Goal: Task Accomplishment & Management: Manage account settings

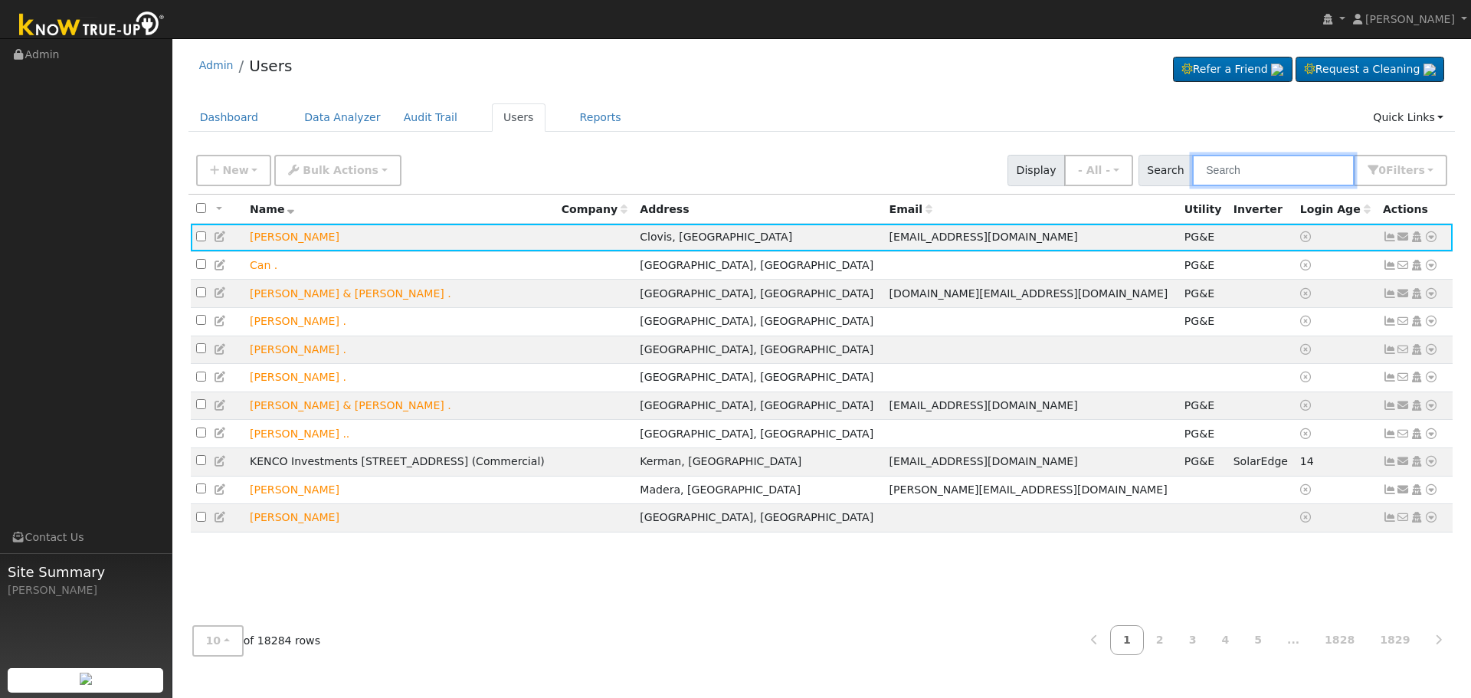
click at [1243, 171] on input "text" at bounding box center [1273, 170] width 162 height 31
paste input "[PERSON_NAME]"
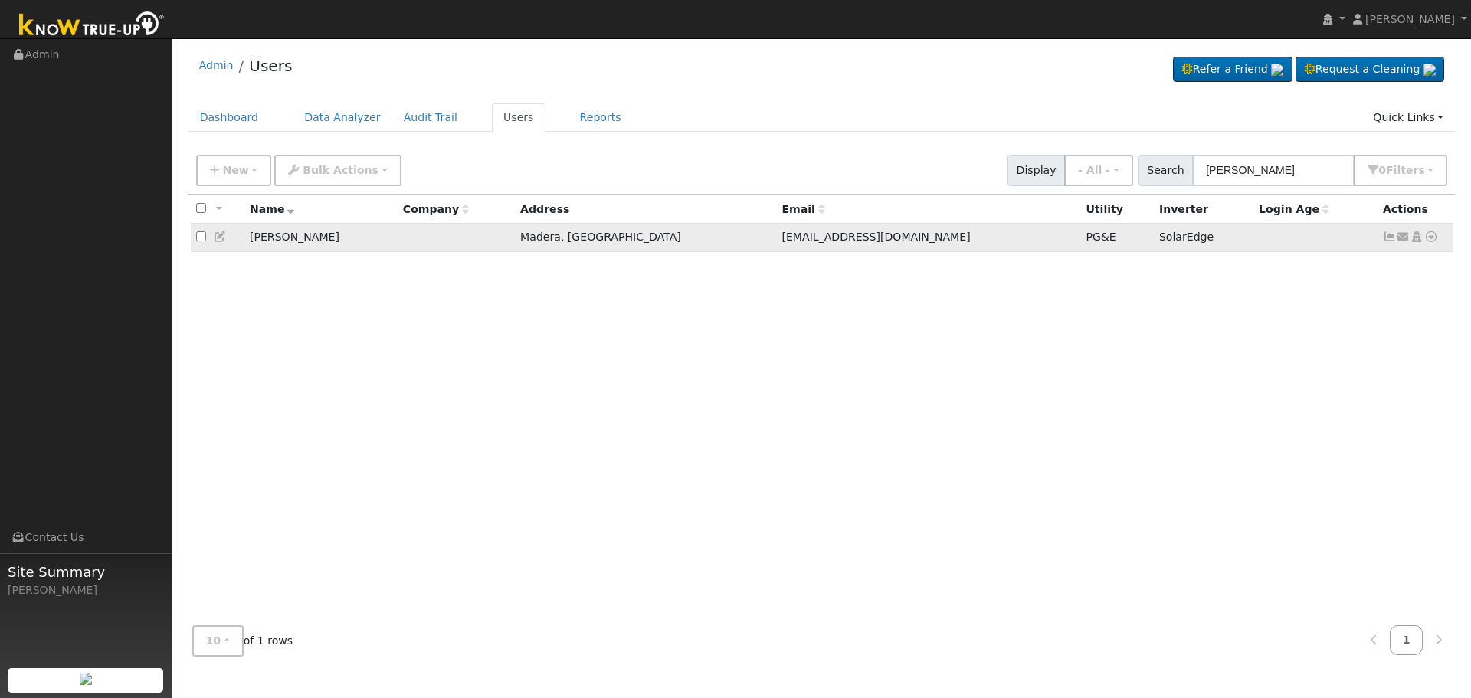
click at [1388, 241] on icon at bounding box center [1390, 236] width 14 height 11
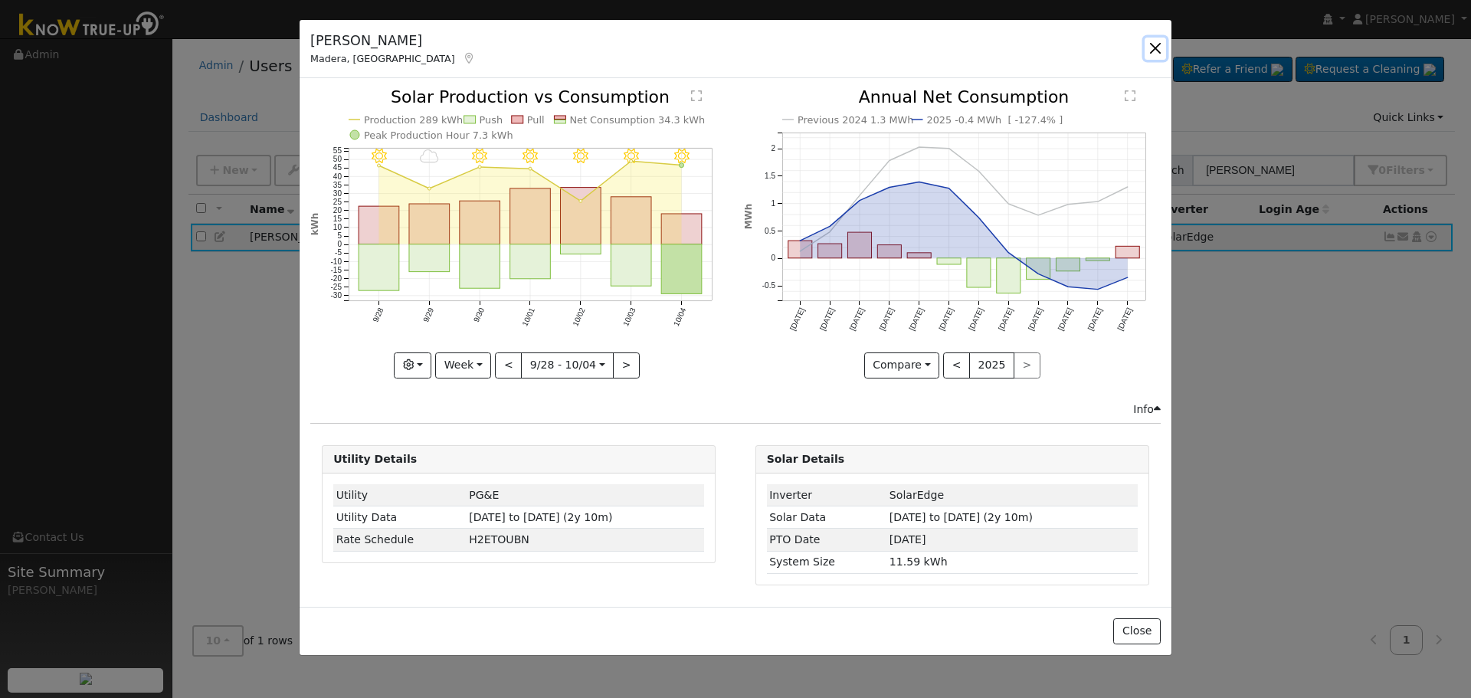
click at [1155, 47] on button "button" at bounding box center [1155, 48] width 21 height 21
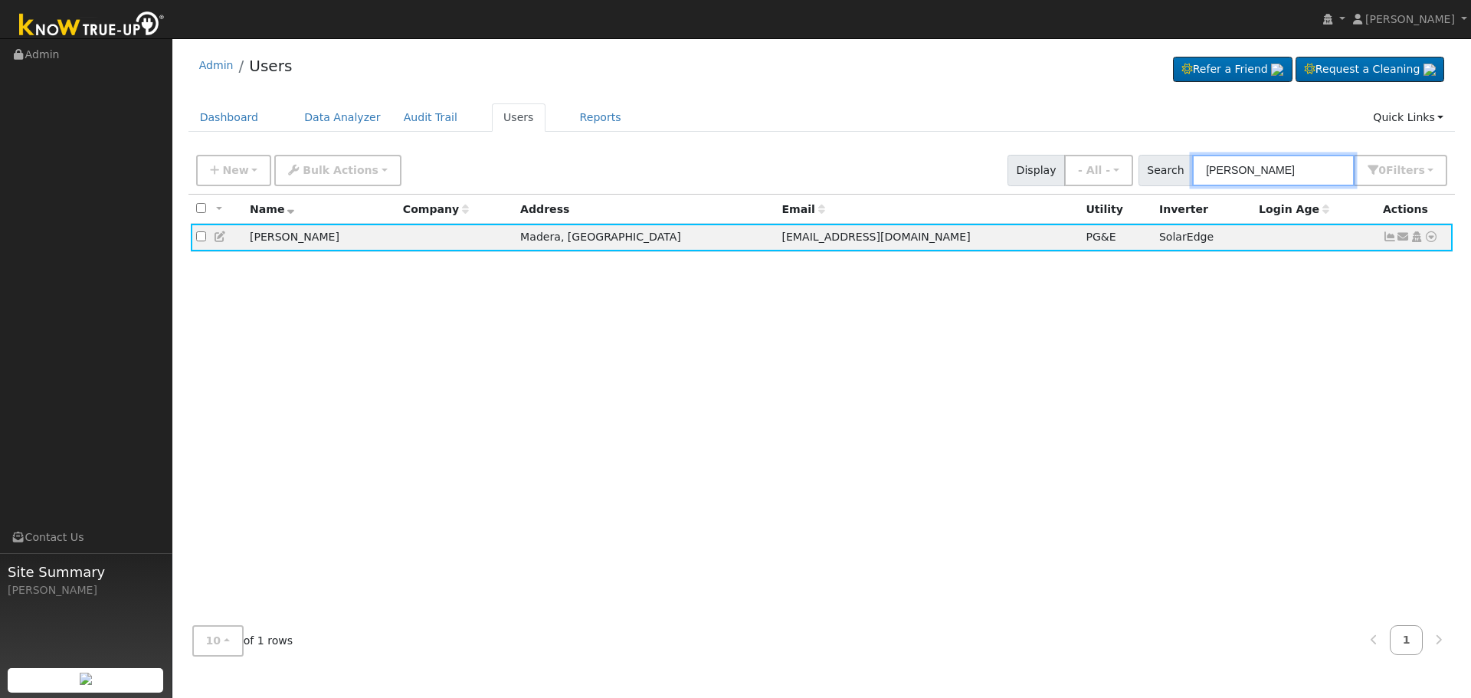
click at [1296, 159] on input "[PERSON_NAME]" at bounding box center [1273, 170] width 162 height 31
click at [915, 201] on div "New Add User Quick Add Quick Connect Quick Convert Lead Bulk Actions Send Email…" at bounding box center [821, 407] width 1267 height 521
paste input "[PHONE_NUMBER]"
type input "[PHONE_NUMBER]"
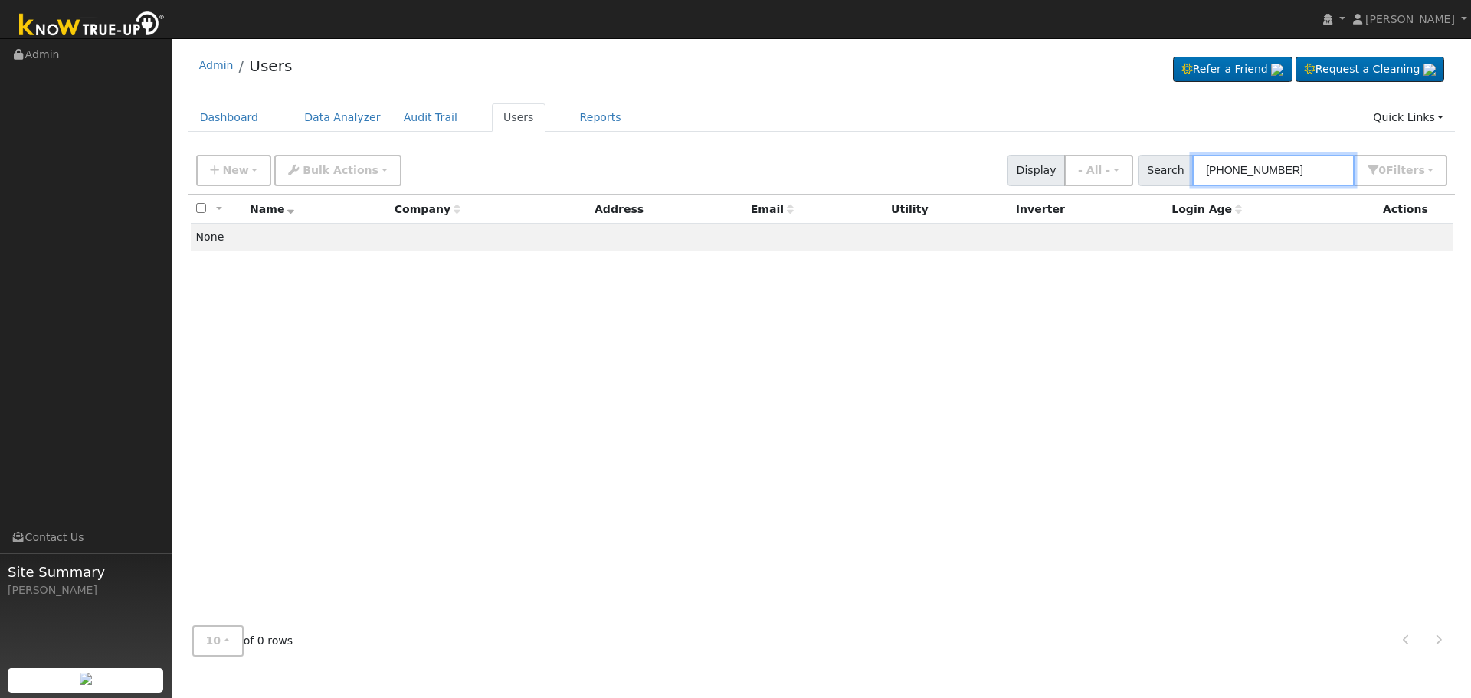
drag, startPoint x: 1300, startPoint y: 169, endPoint x: 599, endPoint y: 174, distance: 701.0
click at [827, 185] on div "New Add User Quick Add Quick Connect Quick Convert Lead Bulk Actions Send Email…" at bounding box center [821, 167] width 1257 height 37
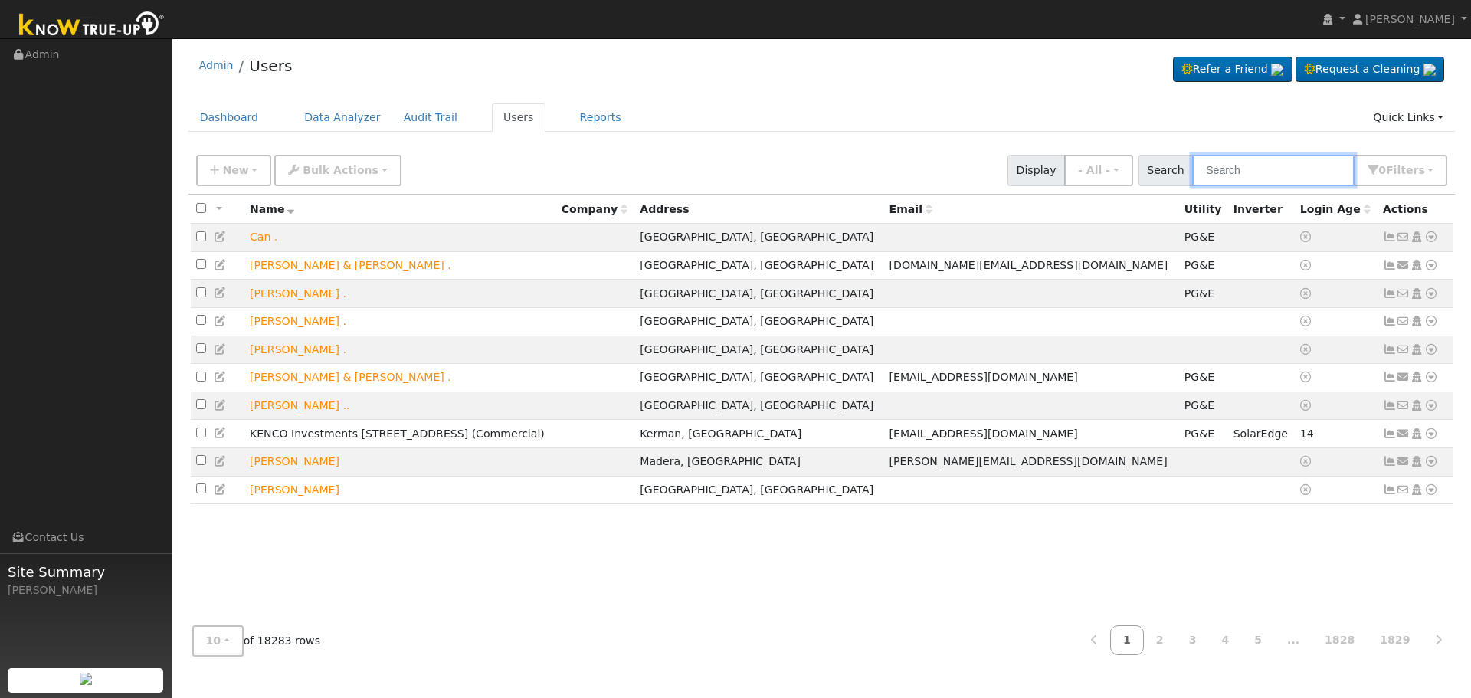
click at [1271, 170] on input "text" at bounding box center [1273, 170] width 162 height 31
paste input "[PERSON_NAME]"
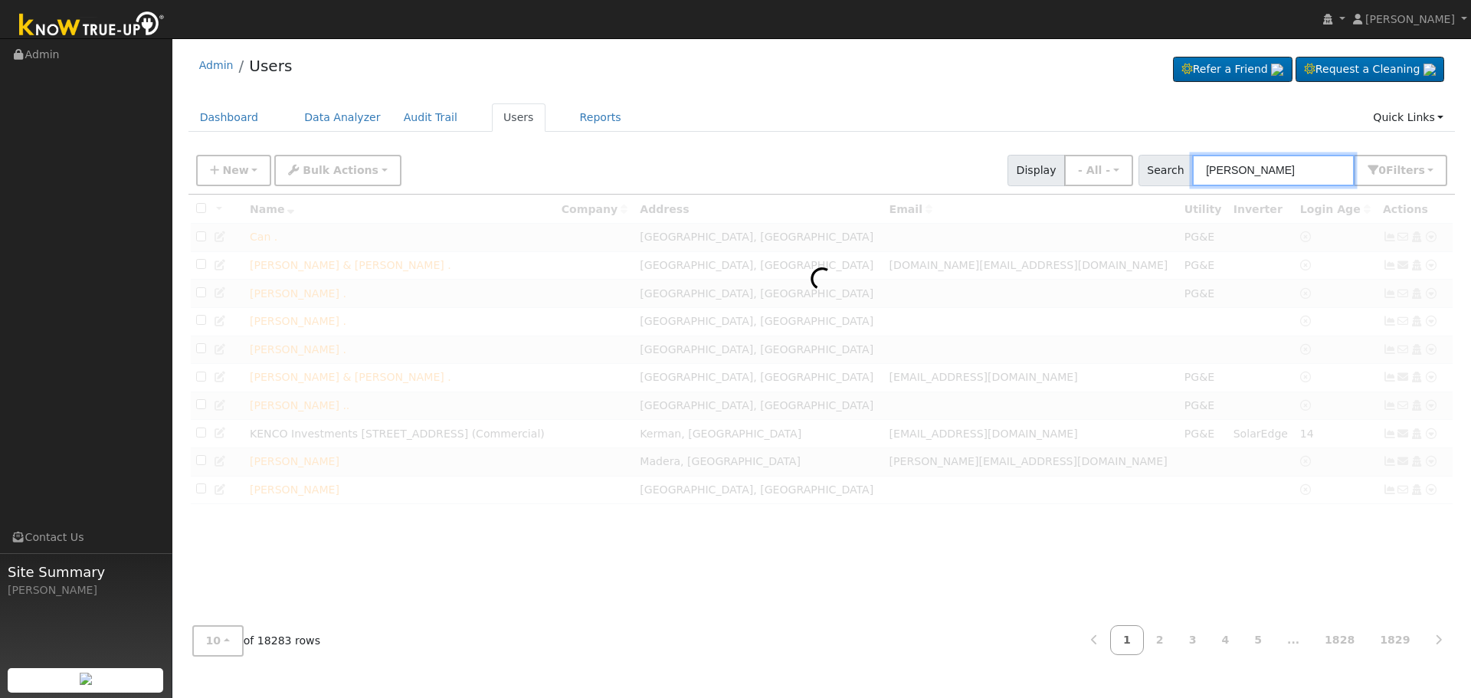
click at [1304, 176] on input "[PERSON_NAME]" at bounding box center [1273, 170] width 162 height 31
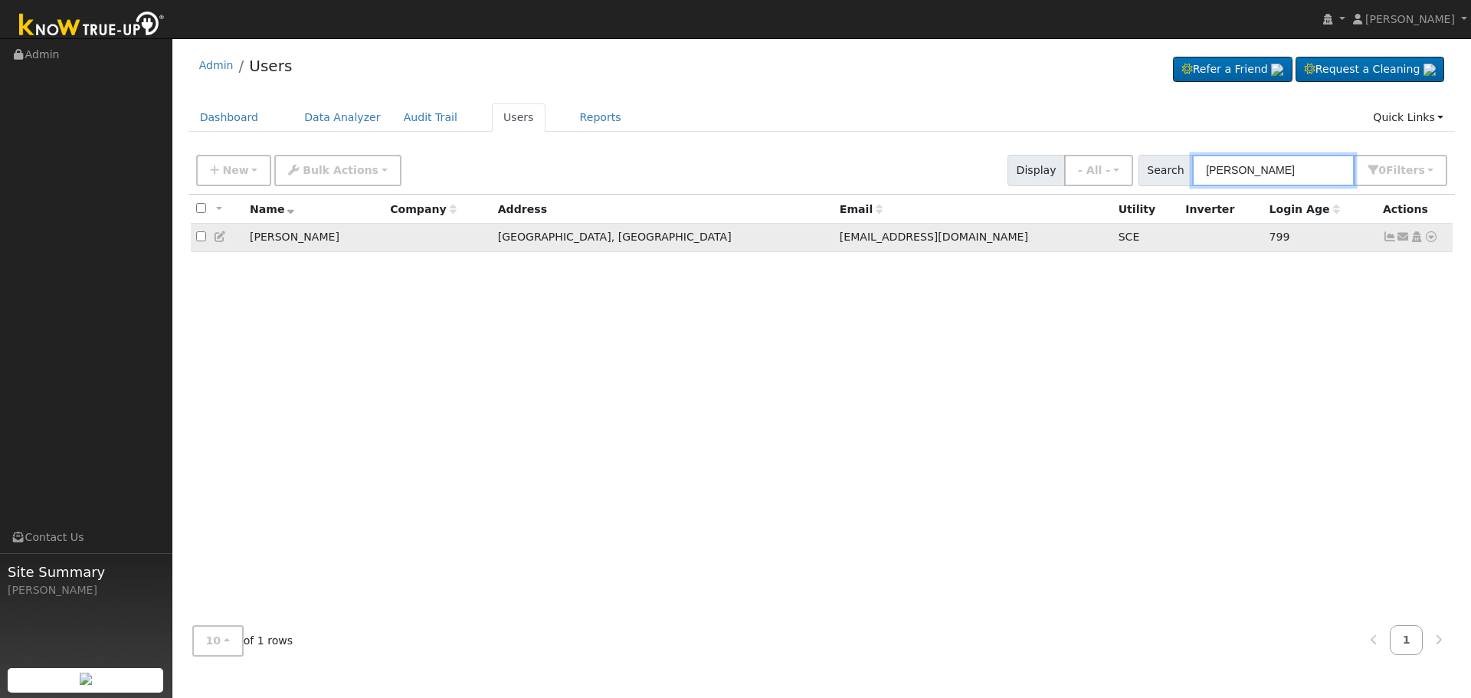
type input "[PERSON_NAME]"
click at [1392, 237] on icon at bounding box center [1390, 236] width 14 height 11
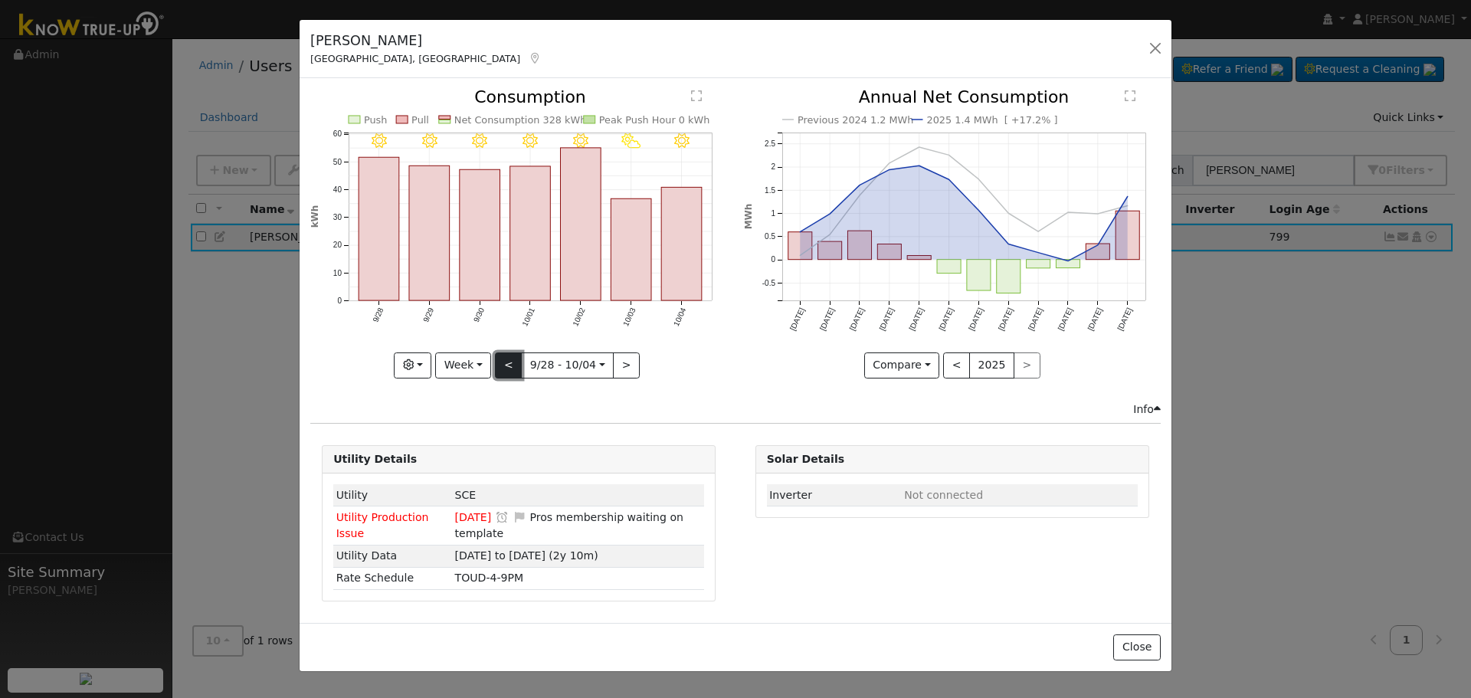
click at [505, 359] on button "<" at bounding box center [508, 365] width 27 height 26
click at [505, 359] on div "9/27 - MostlyClear 9/26 - MostlyClear 9/25 - MostlyClear 9/24 - MostlyClear 9/2…" at bounding box center [518, 233] width 417 height 289
click at [505, 359] on button "<" at bounding box center [512, 365] width 27 height 26
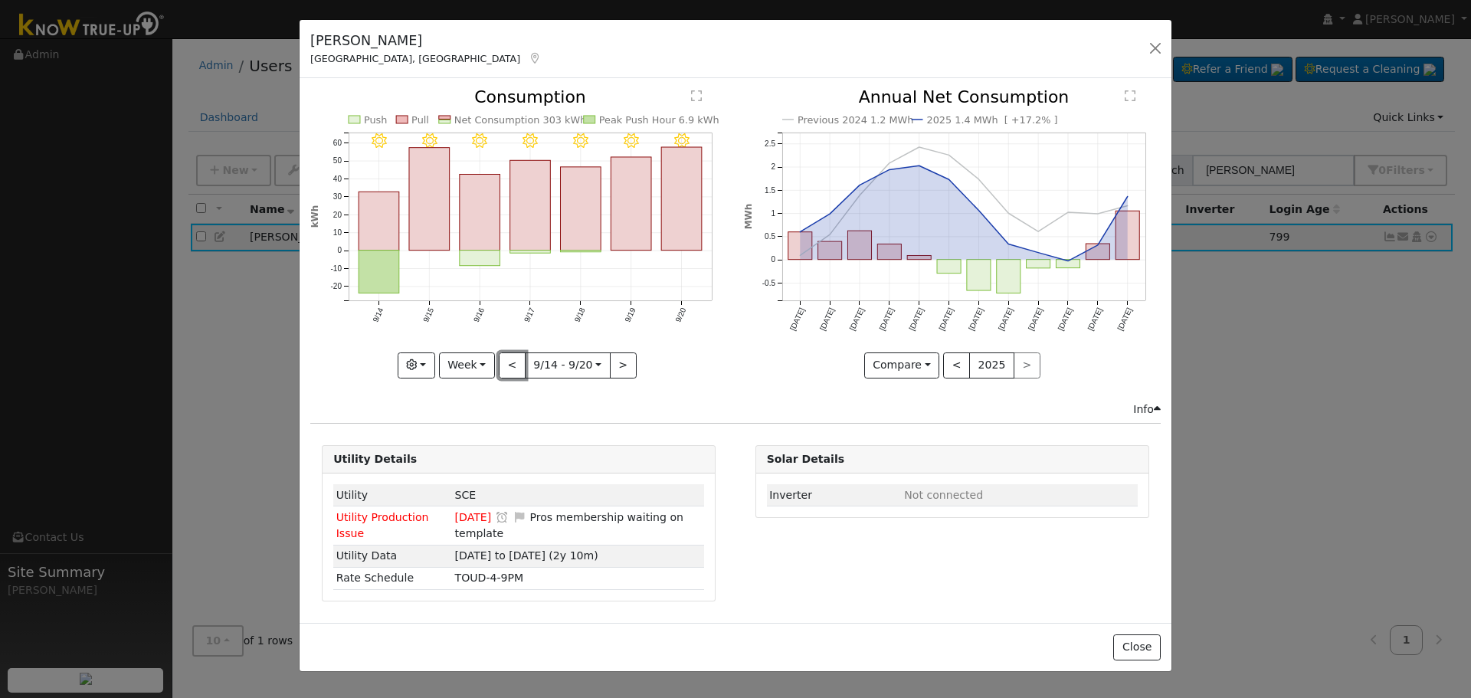
click at [505, 359] on button "<" at bounding box center [512, 365] width 27 height 26
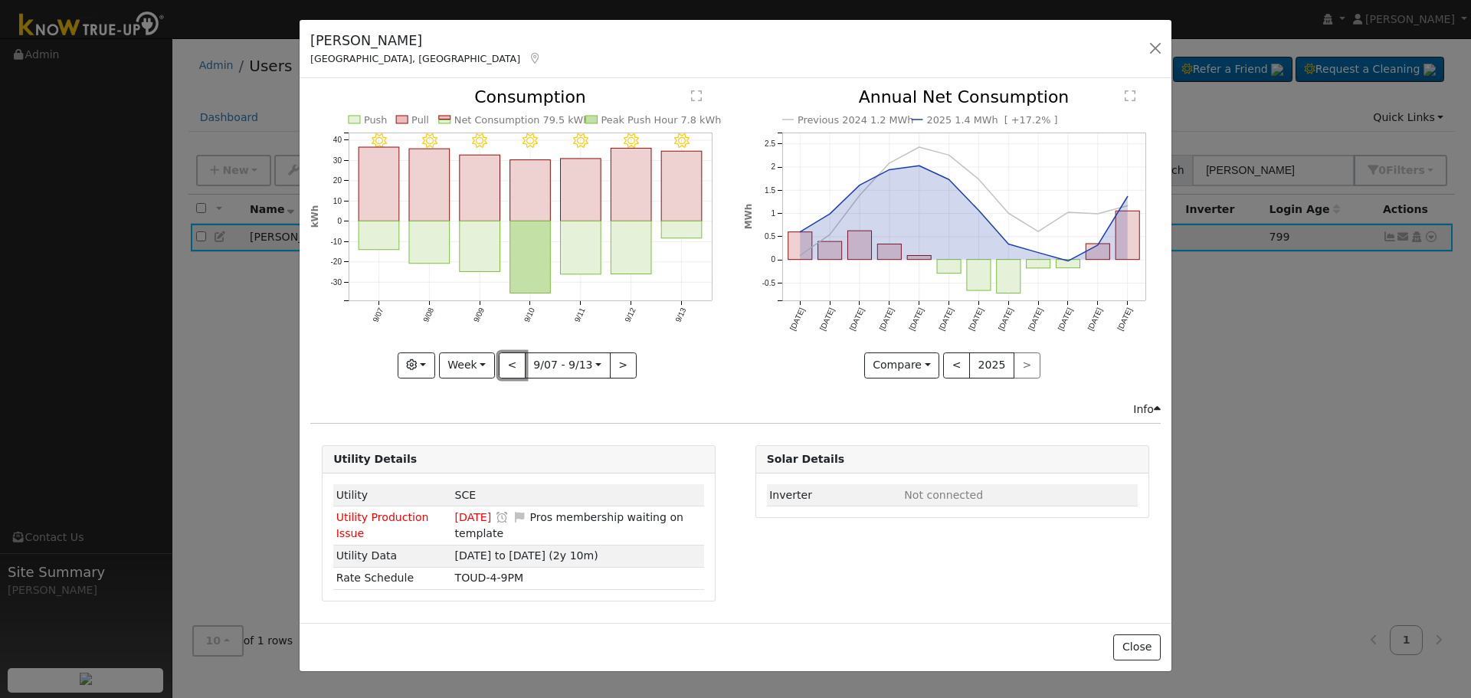
click at [505, 359] on button "<" at bounding box center [512, 365] width 27 height 26
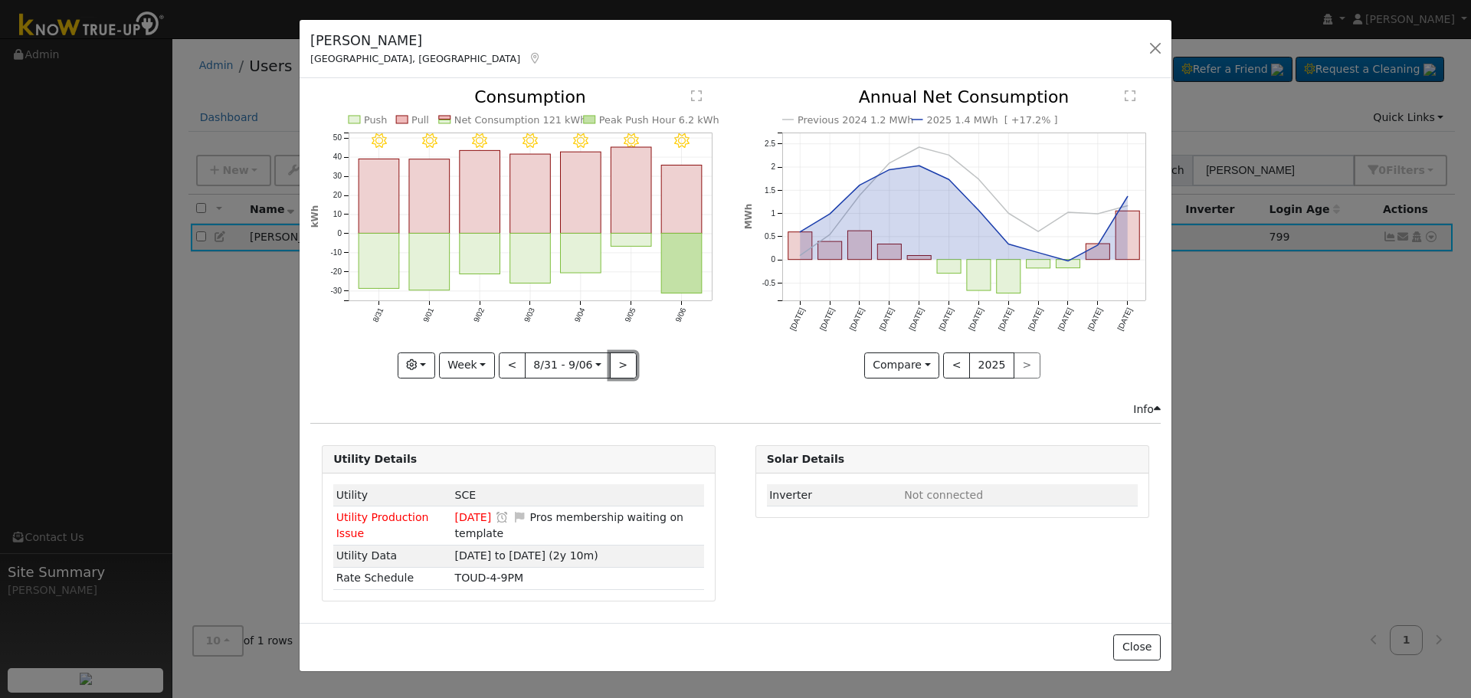
click at [613, 365] on button ">" at bounding box center [623, 365] width 27 height 26
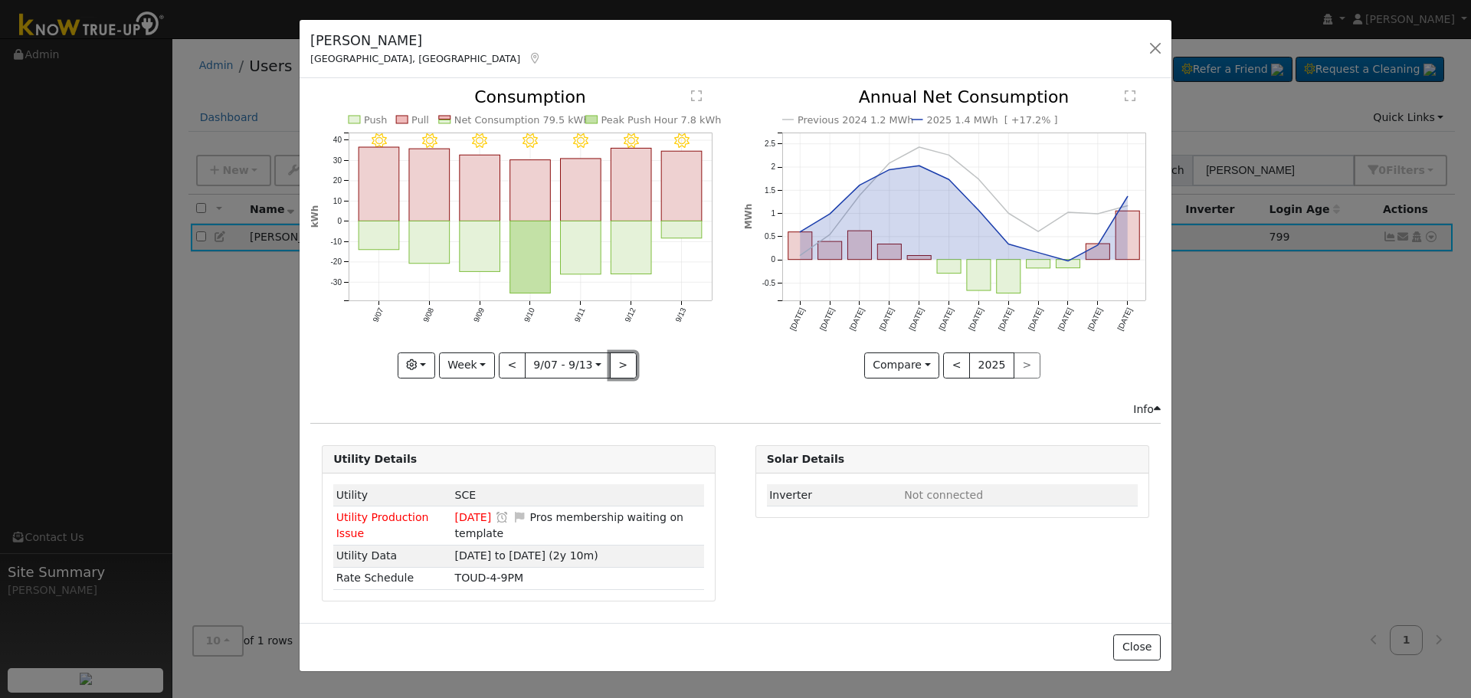
click at [613, 365] on button ">" at bounding box center [623, 365] width 27 height 26
type input "[DATE]"
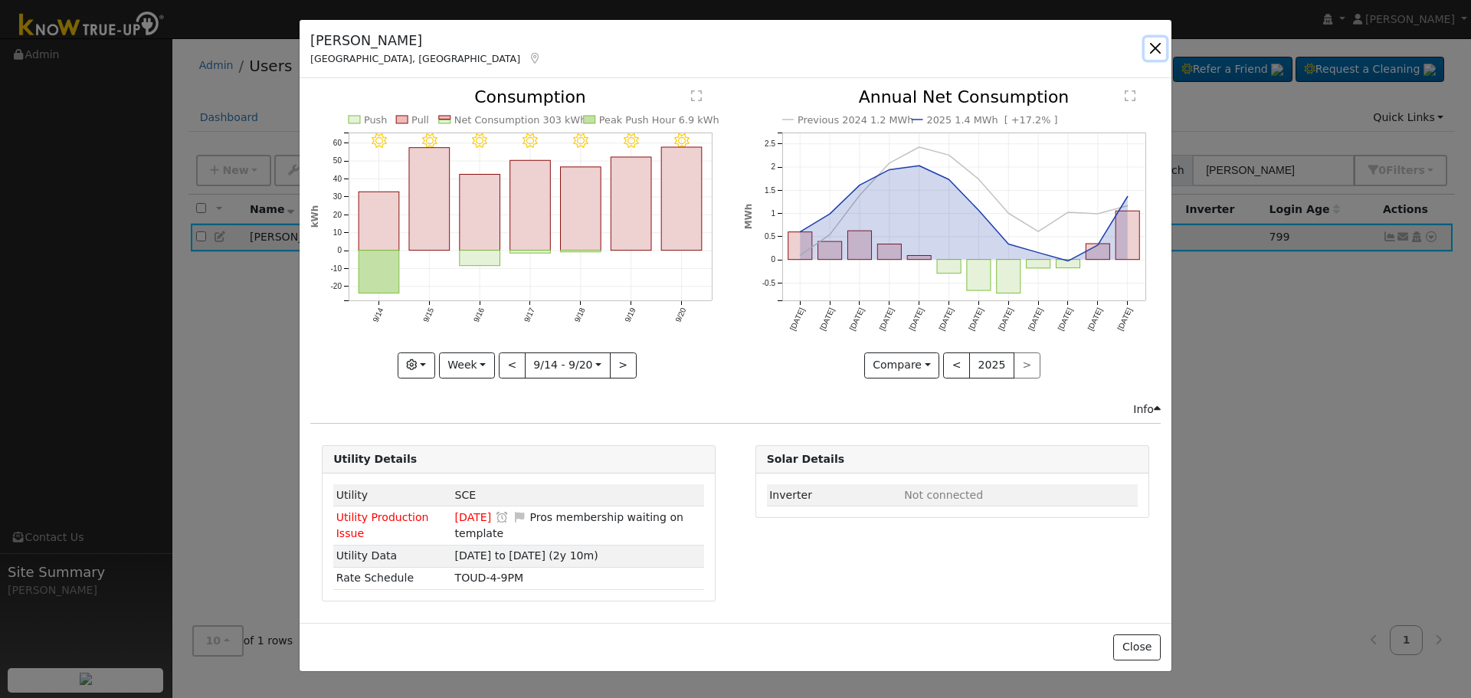
click at [1150, 42] on button "button" at bounding box center [1155, 48] width 21 height 21
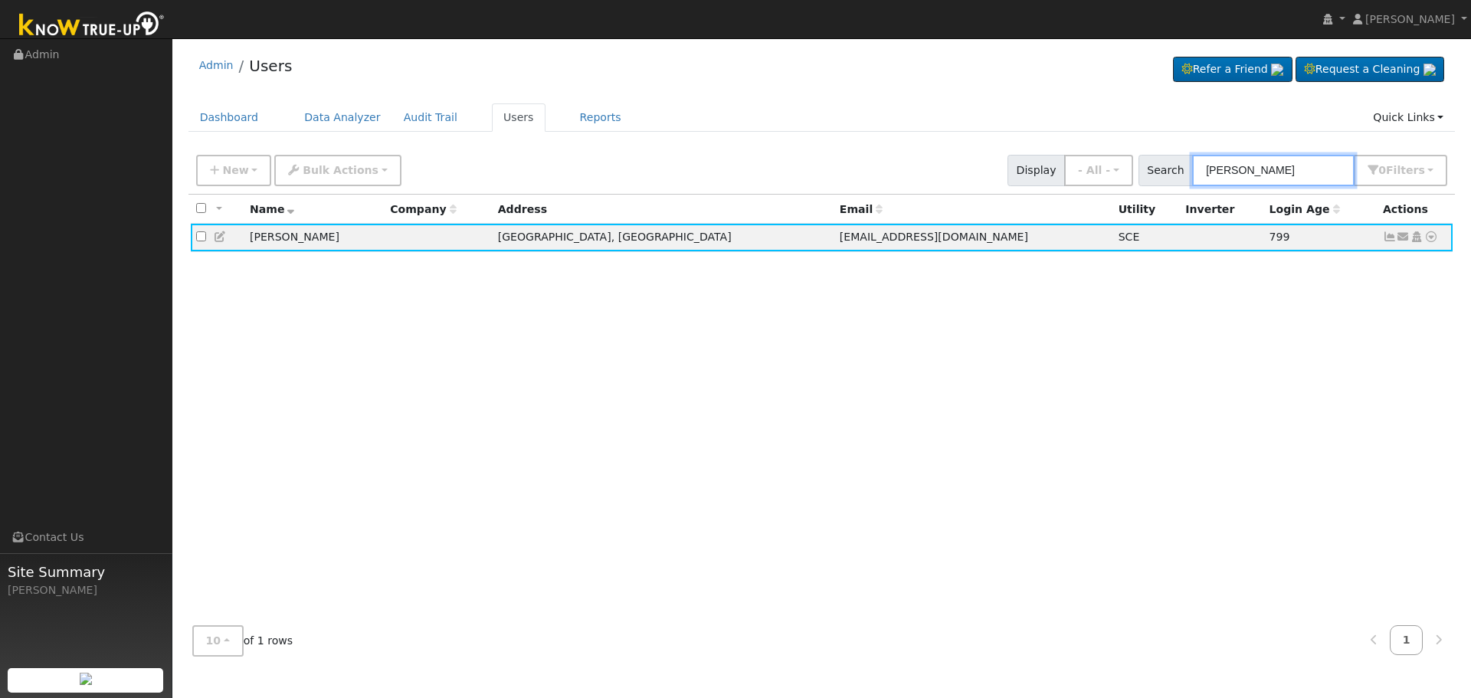
click at [1287, 169] on input "[PERSON_NAME]" at bounding box center [1273, 170] width 162 height 31
drag, startPoint x: 1289, startPoint y: 169, endPoint x: 962, endPoint y: 137, distance: 327.9
click at [1035, 149] on div "New Add User Quick Add Quick Connect Quick Convert Lead Bulk Actions Send Email…" at bounding box center [821, 167] width 1257 height 37
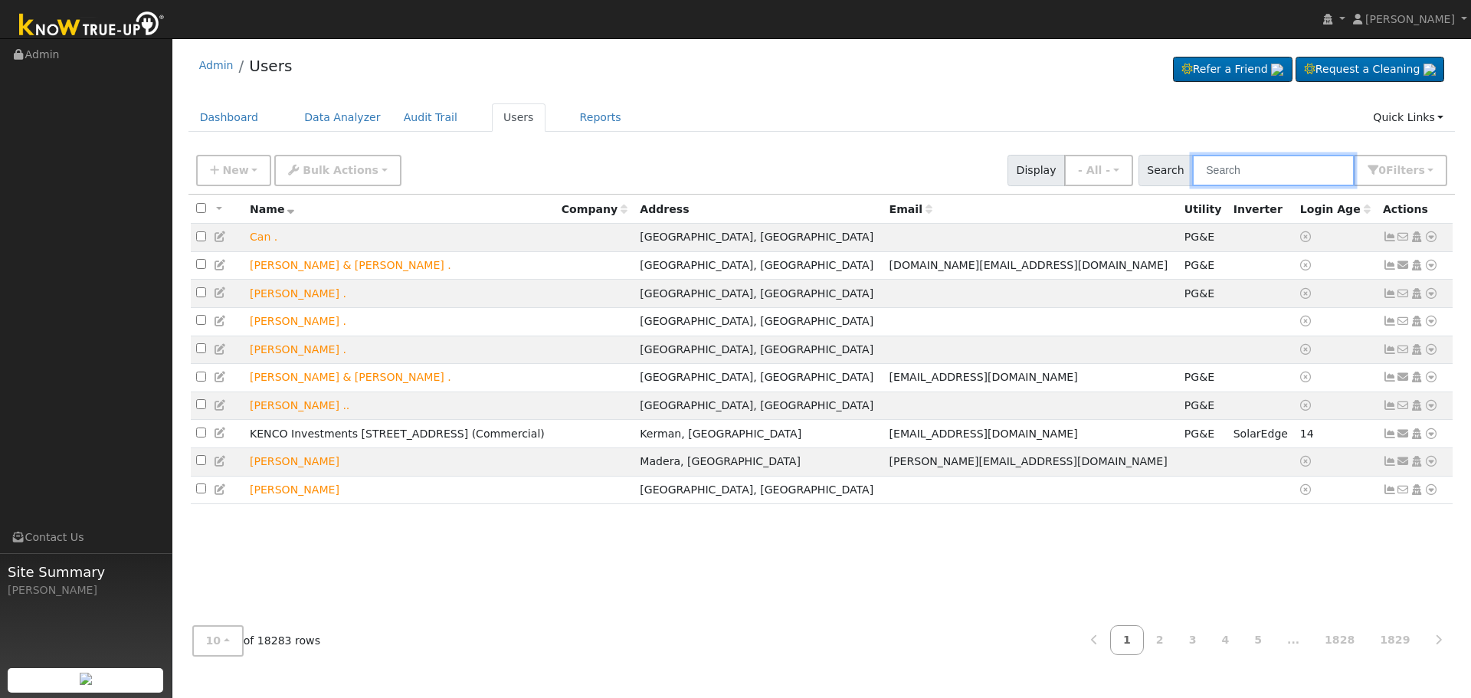
click at [1245, 172] on input "text" at bounding box center [1273, 170] width 162 height 31
paste input "[PERSON_NAME]"
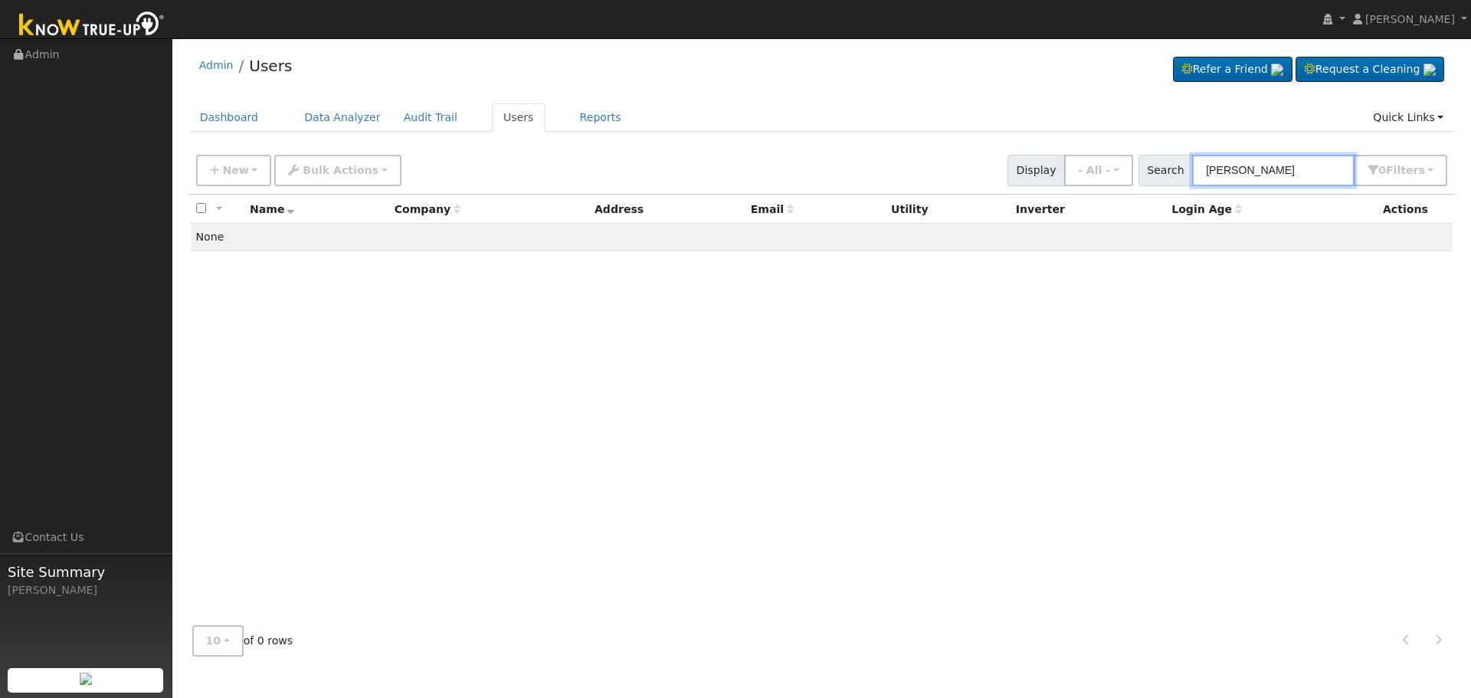
type input "[PERSON_NAME]"
drag, startPoint x: 1284, startPoint y: 168, endPoint x: 1004, endPoint y: 188, distance: 281.2
click at [1014, 187] on div "New Add User Quick Add Quick Connect Quick Convert Lead Bulk Actions Send Email…" at bounding box center [821, 170] width 1267 height 47
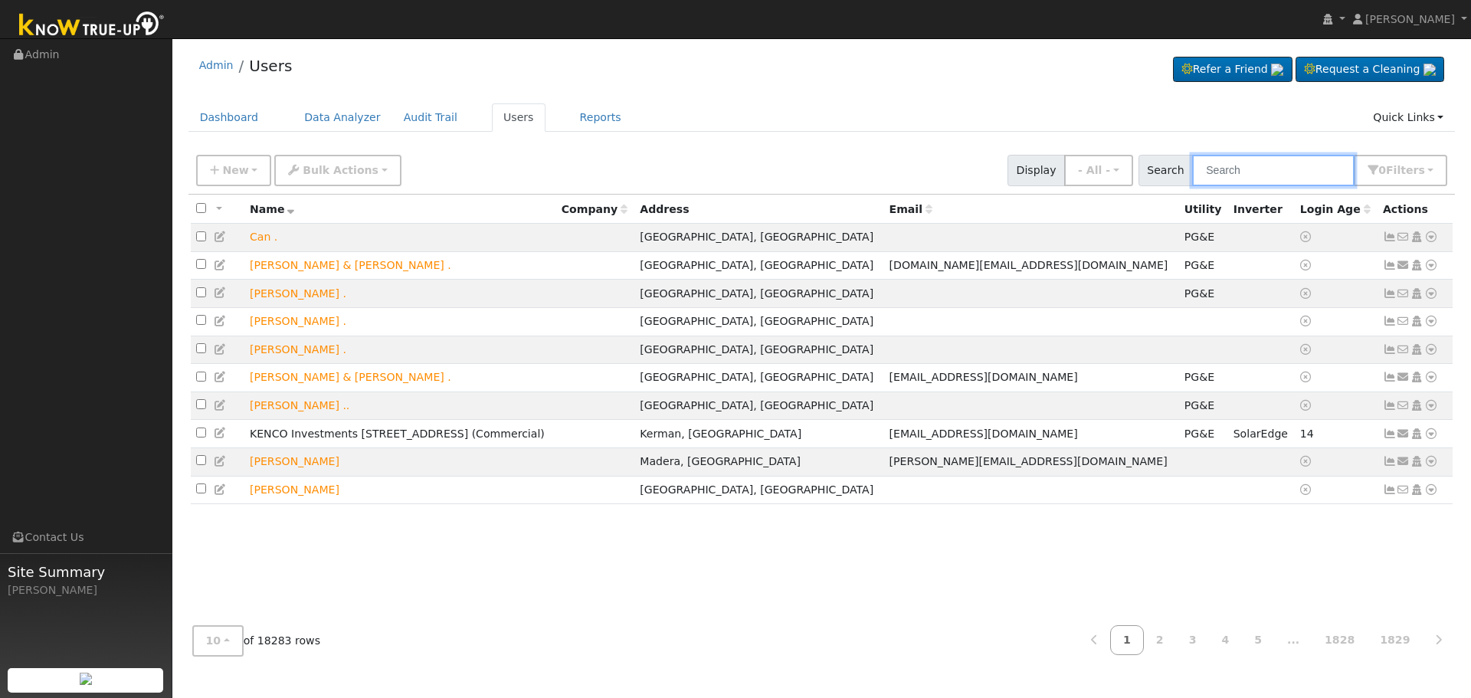
click at [1237, 166] on input "text" at bounding box center [1273, 170] width 162 height 31
paste input "[PERSON_NAME]"
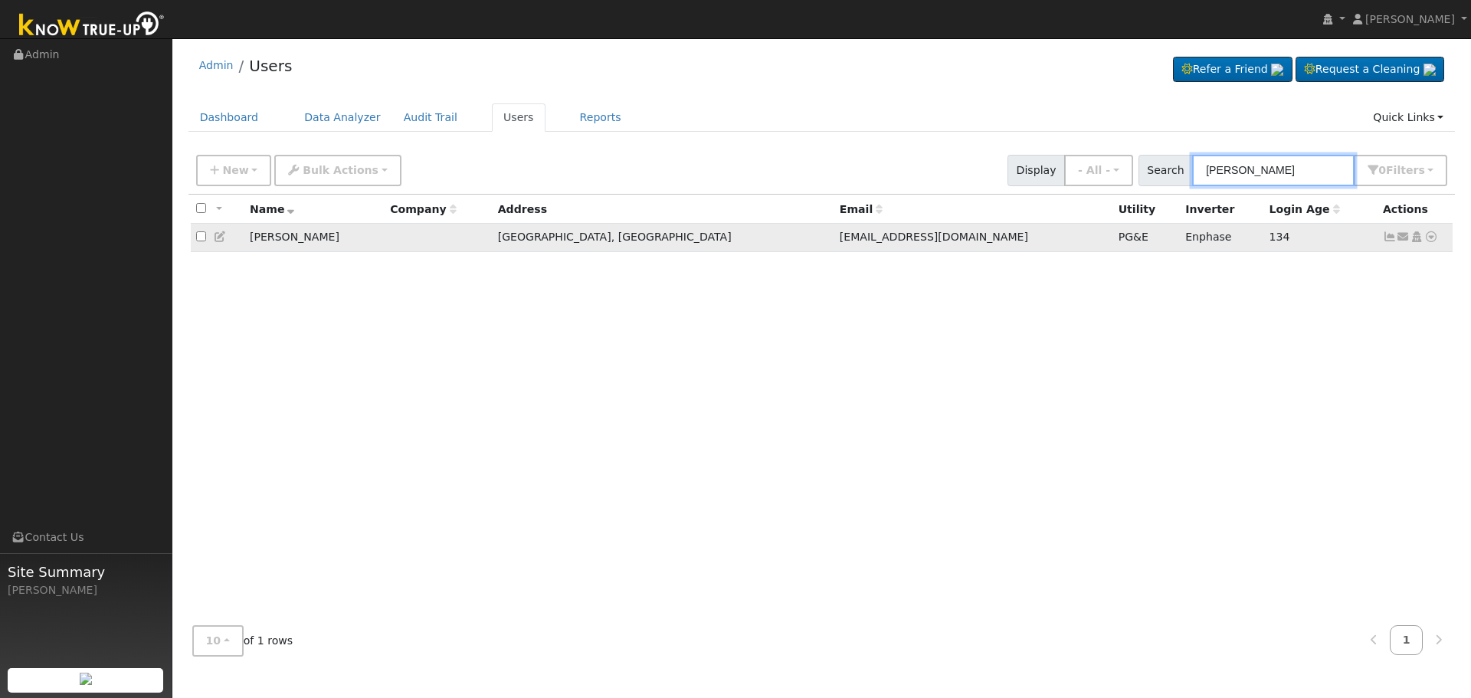
type input "[PERSON_NAME]"
click at [1391, 241] on icon at bounding box center [1390, 236] width 14 height 11
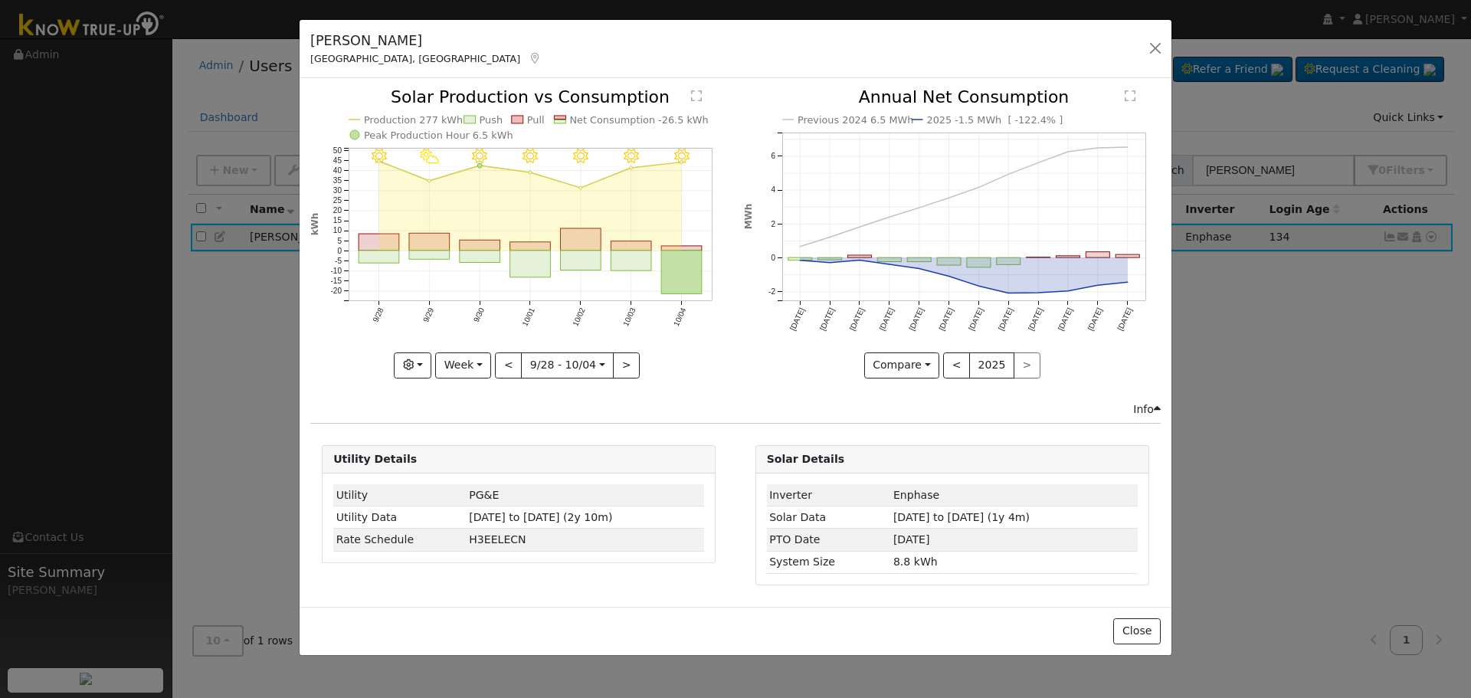
click at [320, 363] on icon "10/04 - Clear 10/03 - MostlyClear 10/02 - MostlyClear 10/01 - Clear 9/30 - Clea…" at bounding box center [518, 232] width 417 height 287
